Goal: Check status: Check status

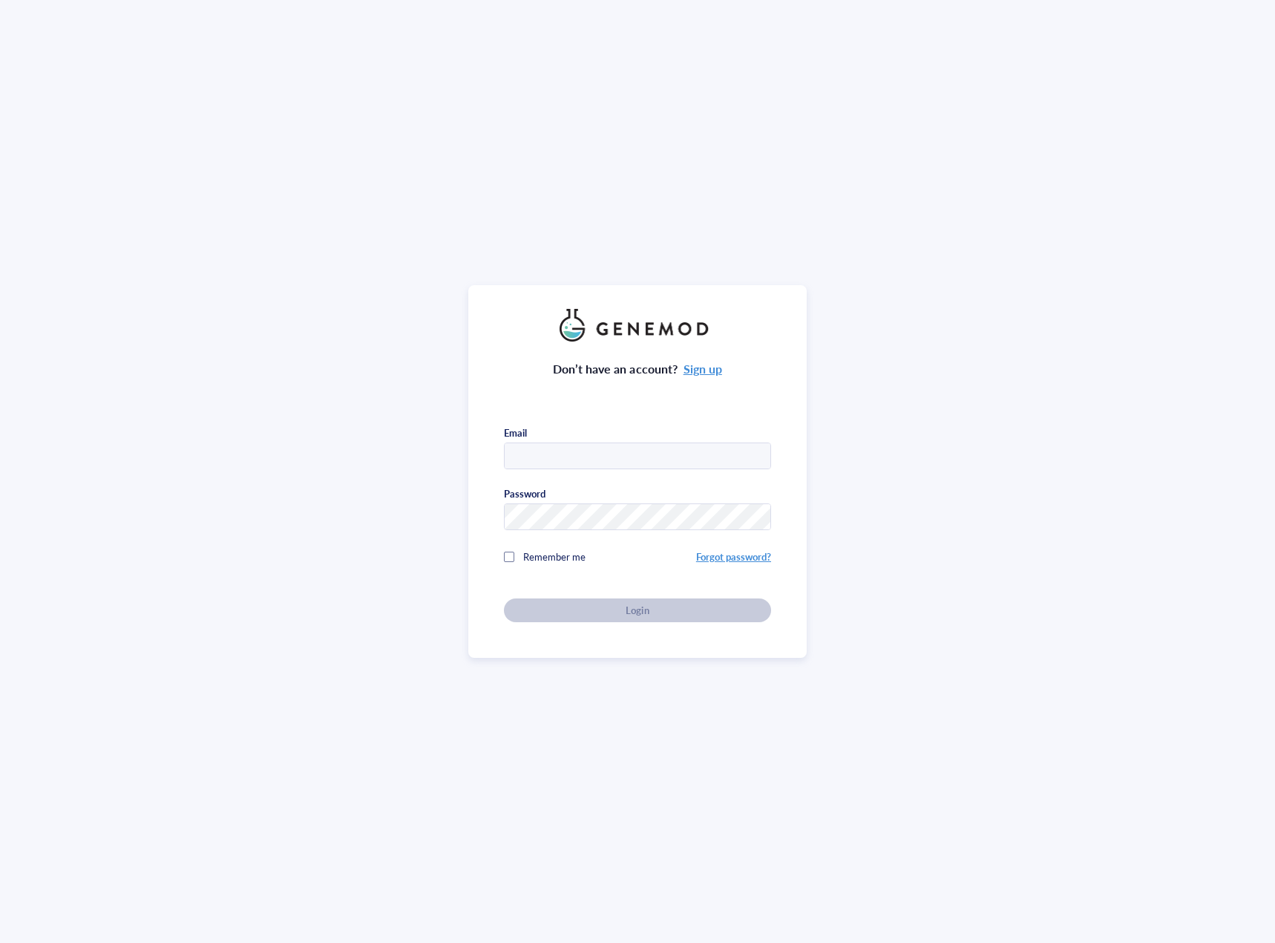
type input "[PERSON_NAME][EMAIL_ADDRESS][PERSON_NAME][DOMAIN_NAME]"
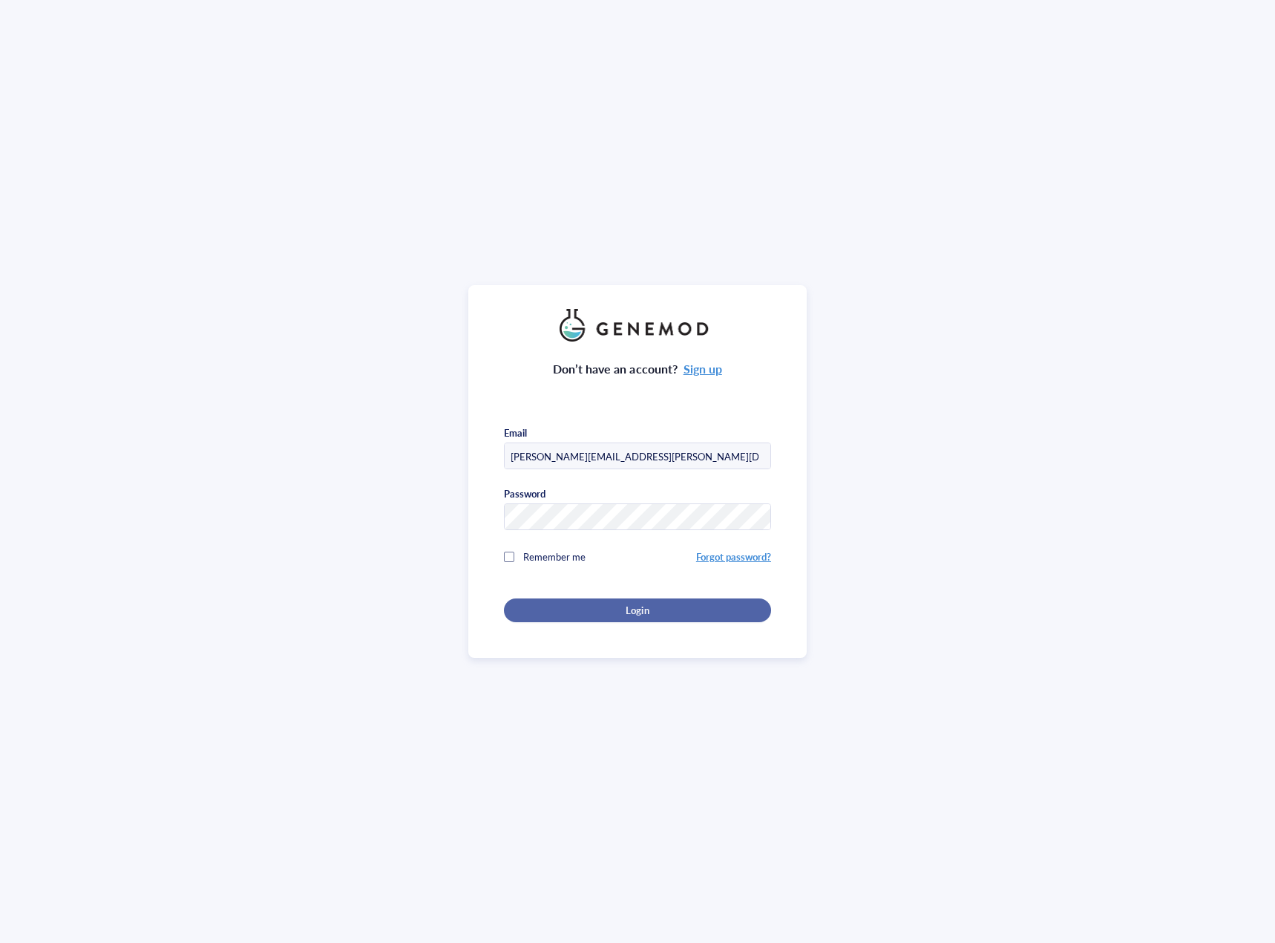
click at [603, 598] on button "Login" at bounding box center [637, 610] width 267 height 24
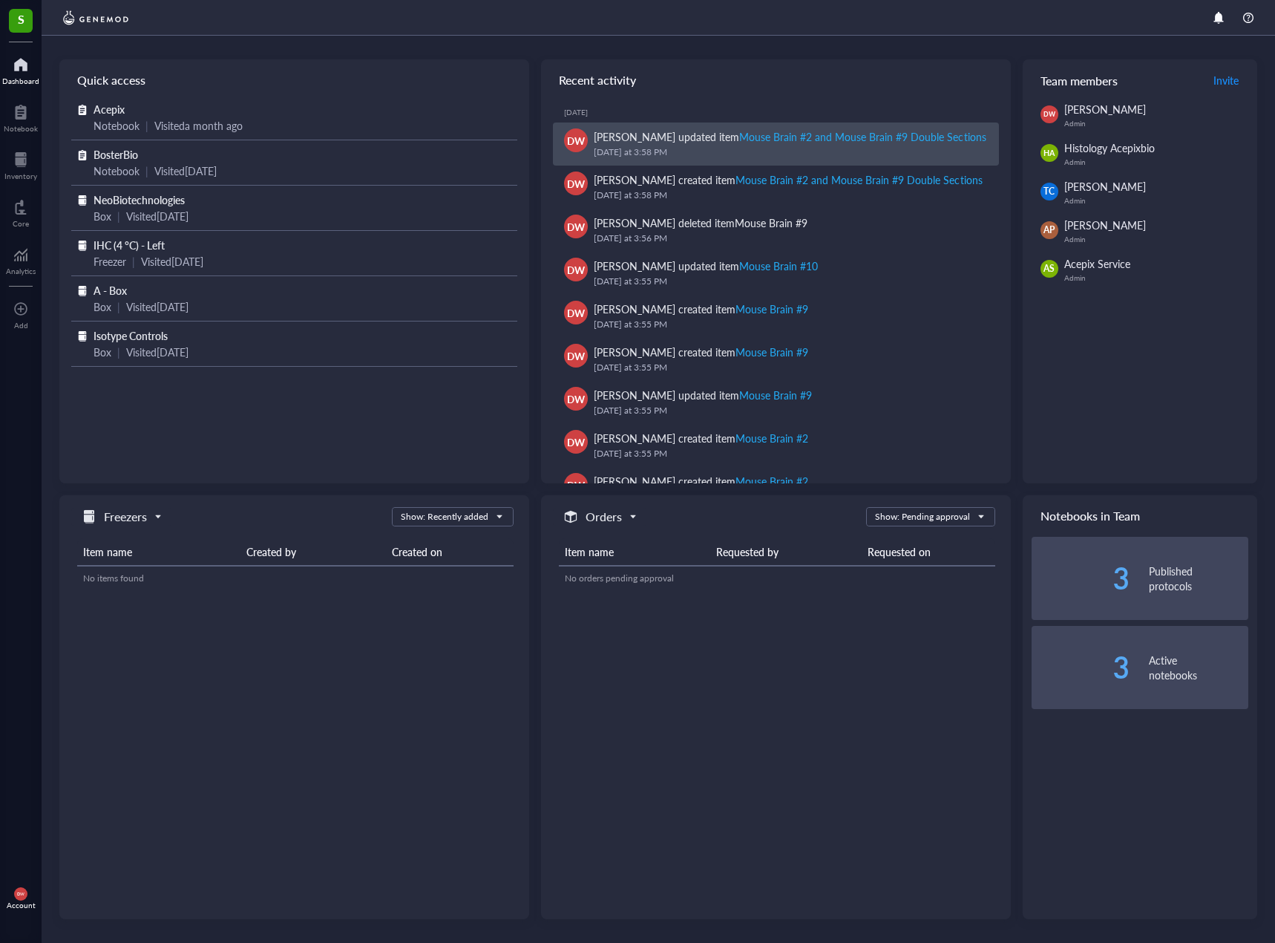
click at [700, 139] on div "[PERSON_NAME] updated item Mouse Brain #2 and Mouse Brain #9 Double Sections" at bounding box center [790, 136] width 393 height 16
